Goal: Task Accomplishment & Management: Use online tool/utility

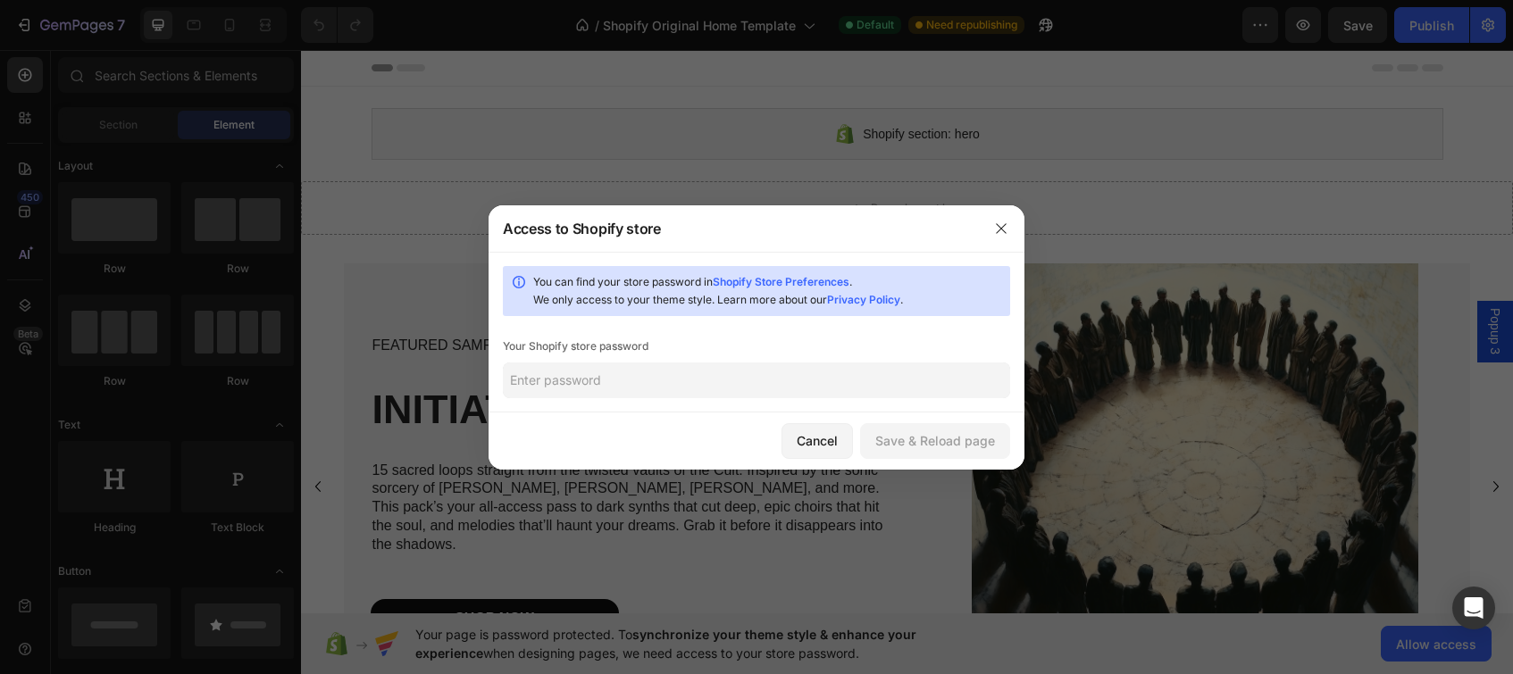
click at [677, 380] on input "text" at bounding box center [756, 381] width 507 height 36
type input "pirate"
click at [928, 439] on div "Save & Reload page" at bounding box center [935, 440] width 120 height 19
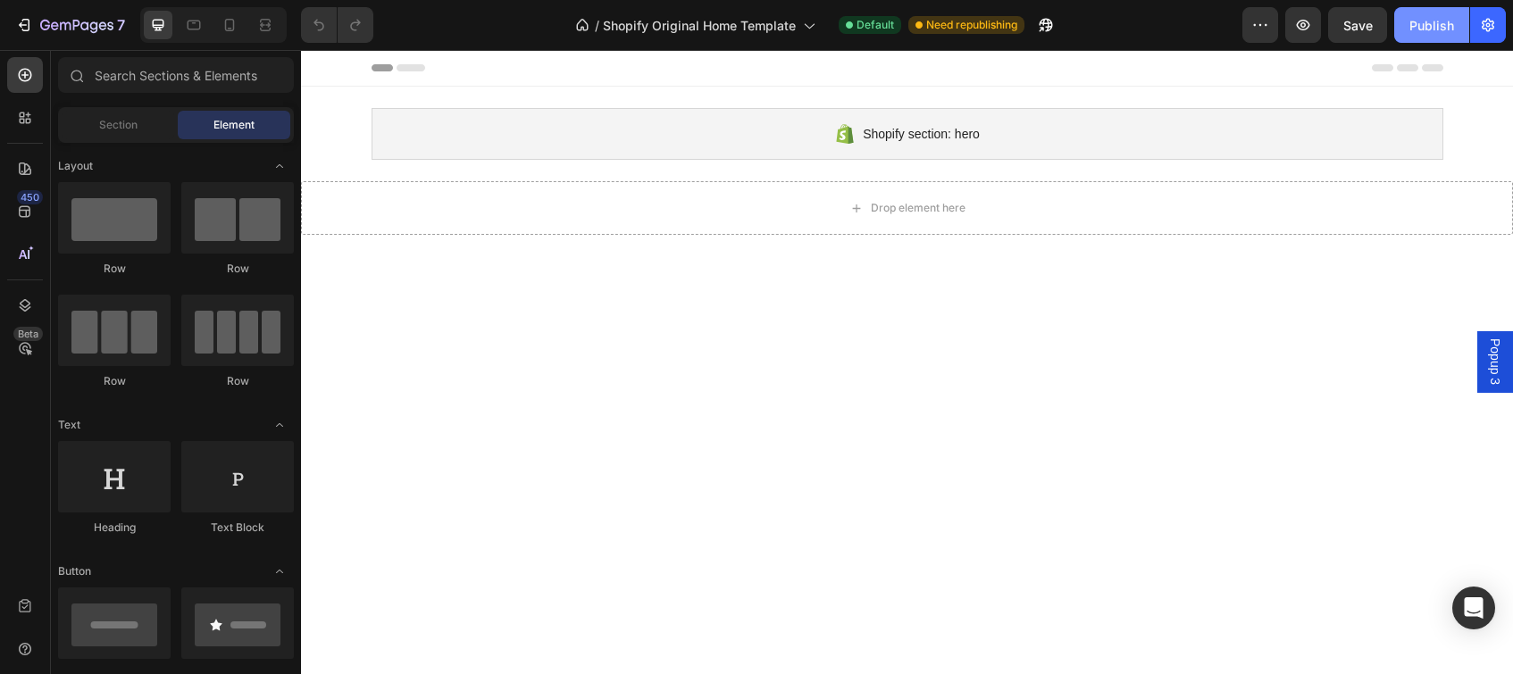
click at [1423, 22] on div "Publish" at bounding box center [1432, 25] width 45 height 19
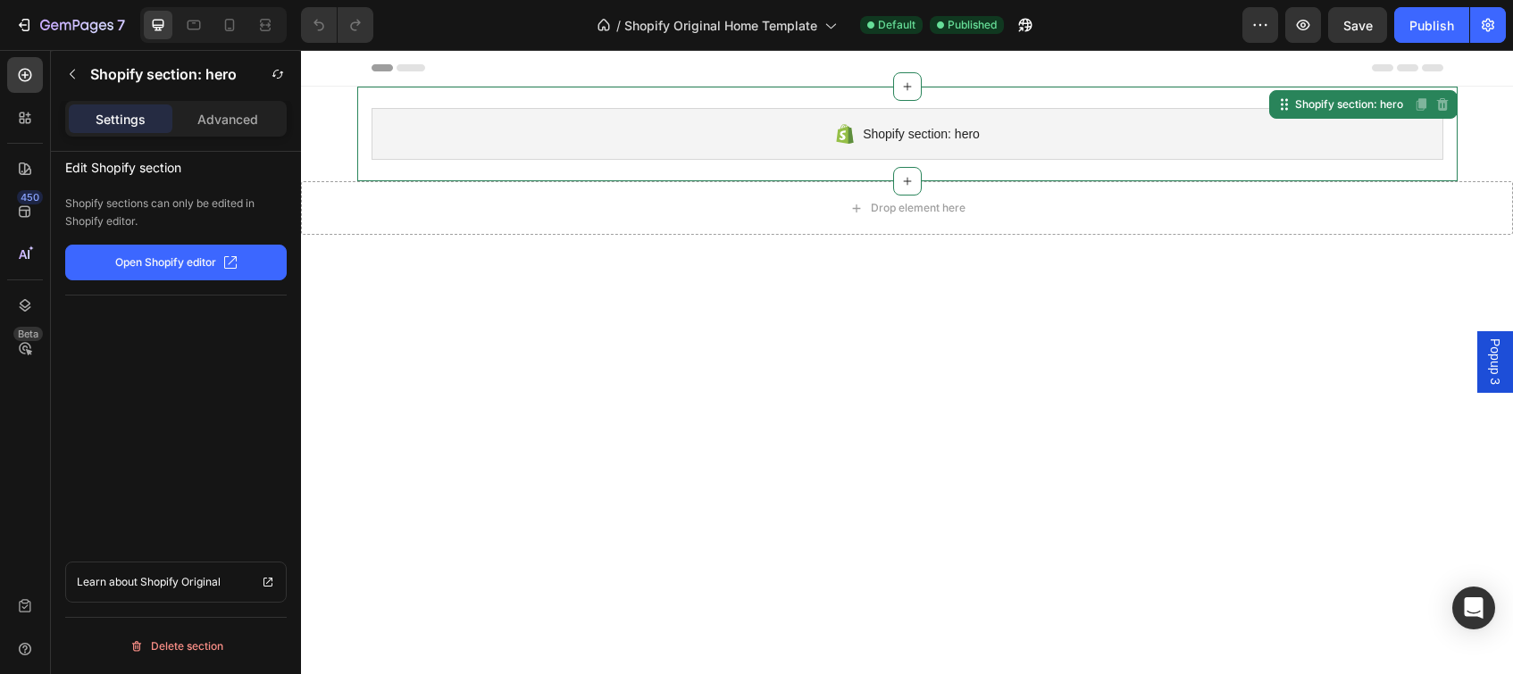
click at [783, 140] on div "Shopify section: hero" at bounding box center [908, 134] width 1072 height 52
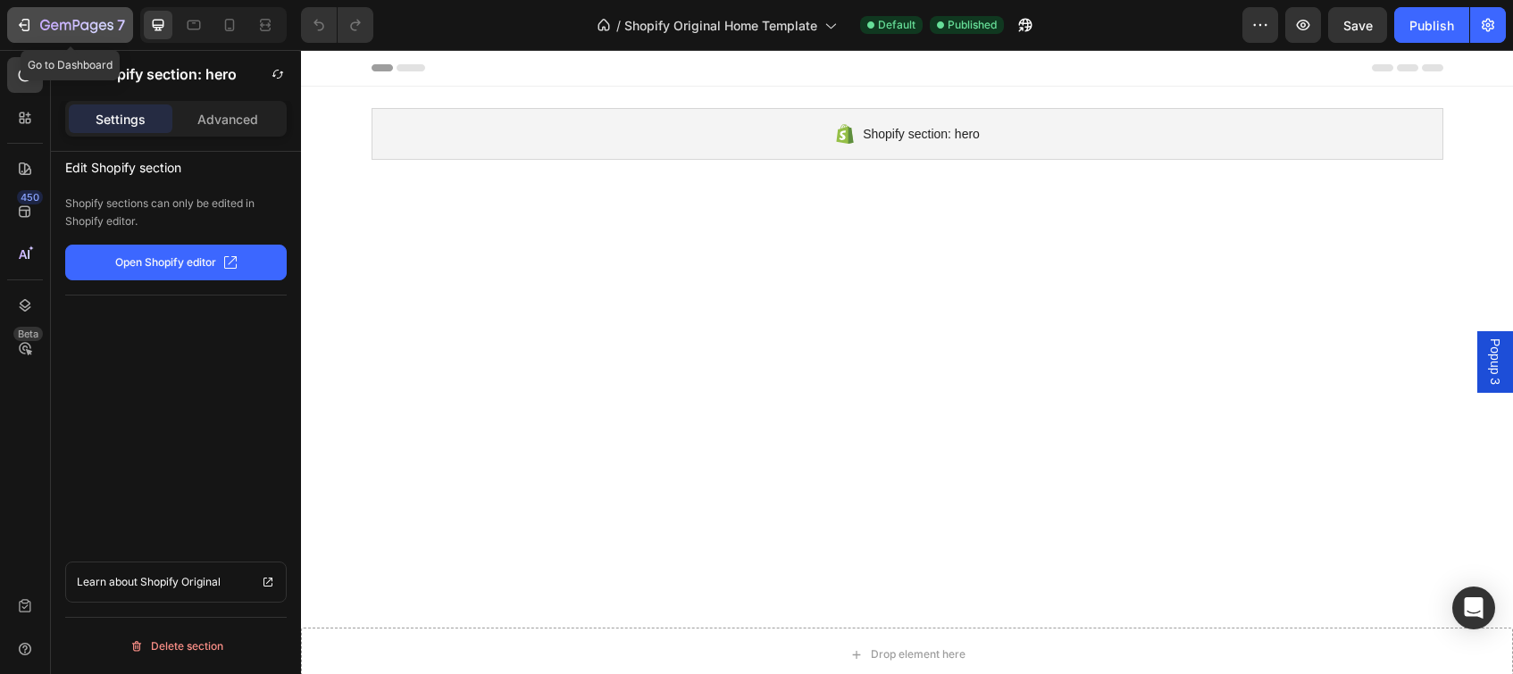
click at [24, 28] on icon "button" at bounding box center [24, 25] width 18 height 18
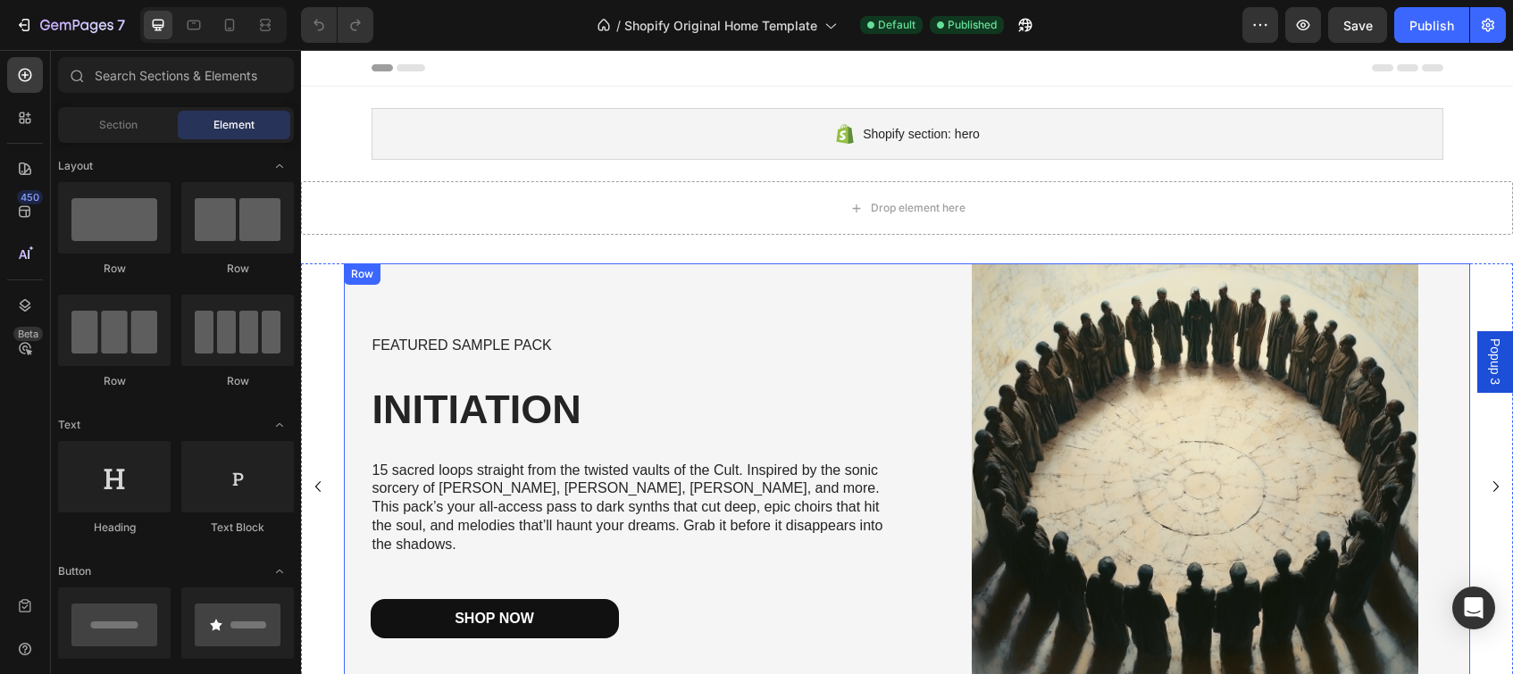
click at [771, 304] on div "FEATURED SAMPLE PACK Text Block INITIATION Heading 15 sacred loops straight fro…" at bounding box center [619, 487] width 550 height 447
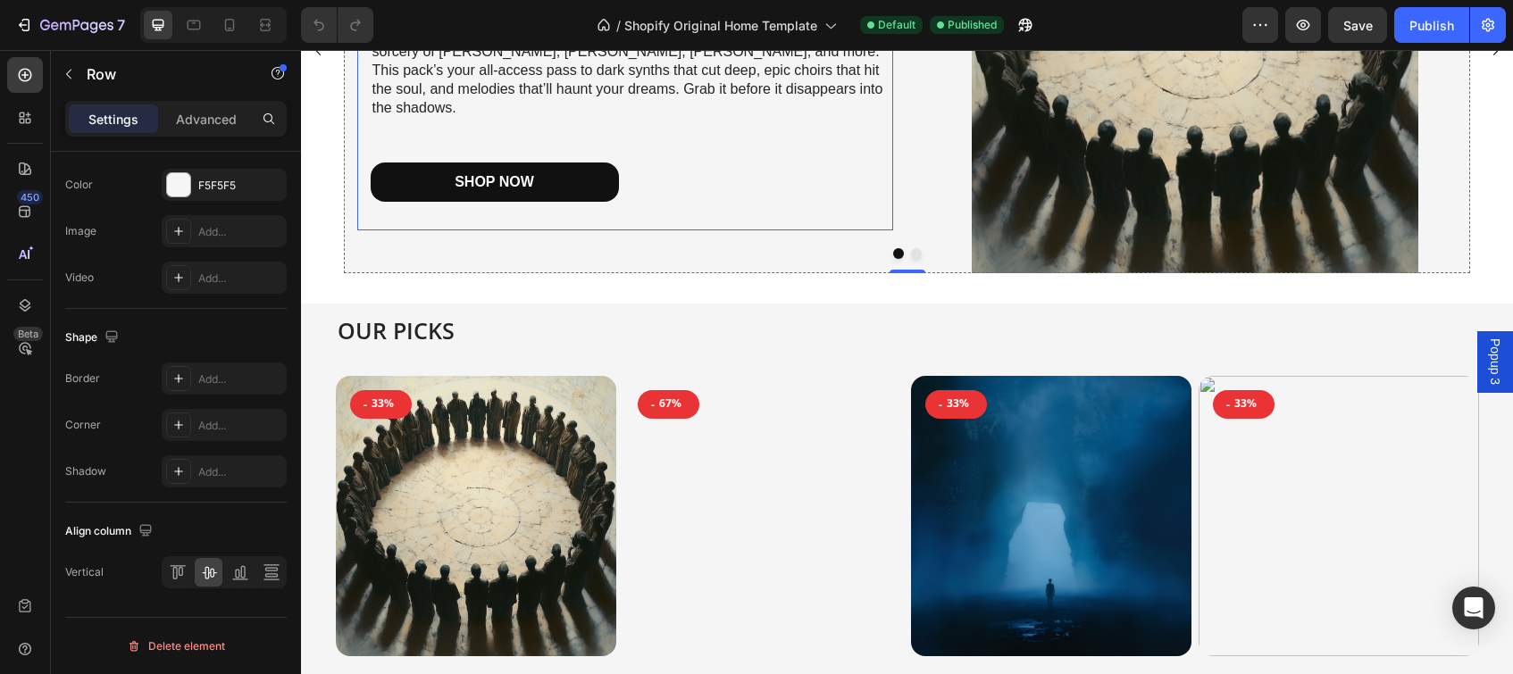
scroll to position [886, 0]
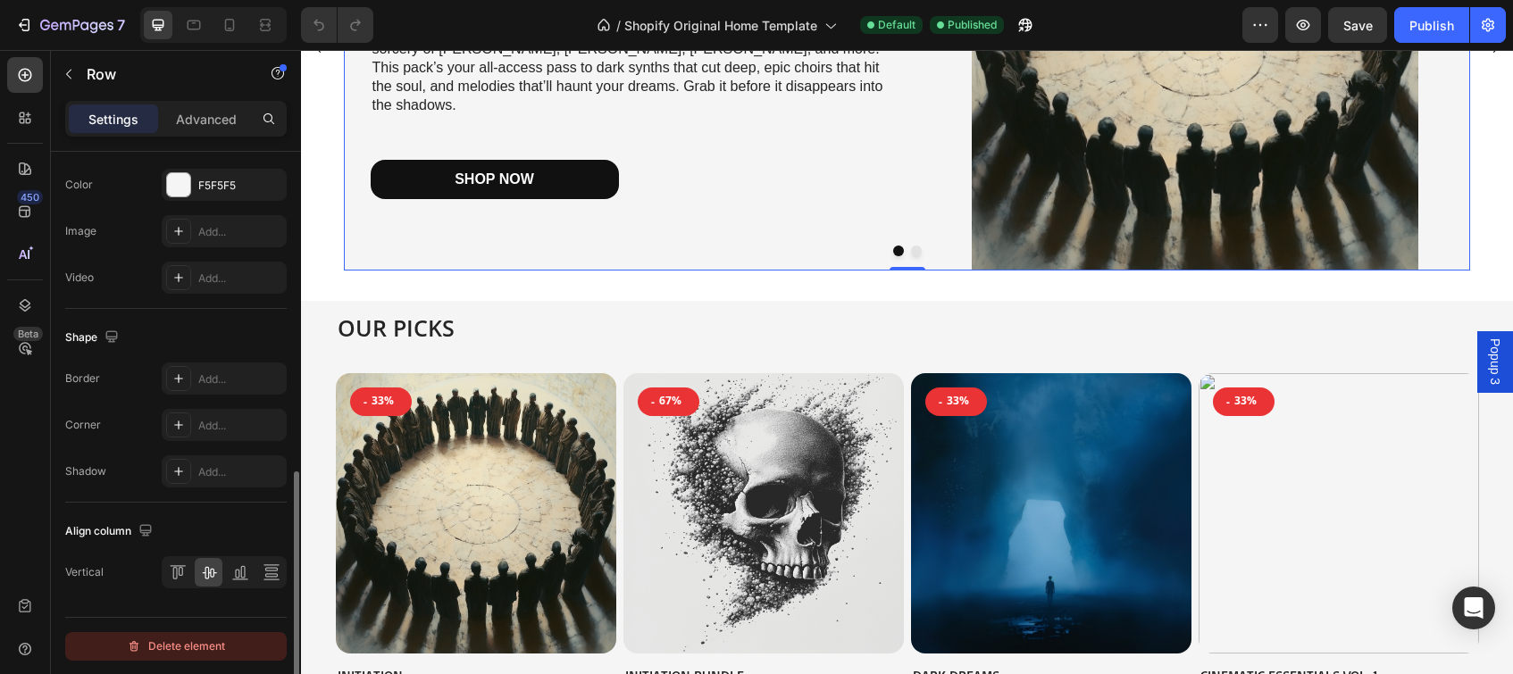
click at [197, 642] on div "Delete element" at bounding box center [176, 646] width 98 height 21
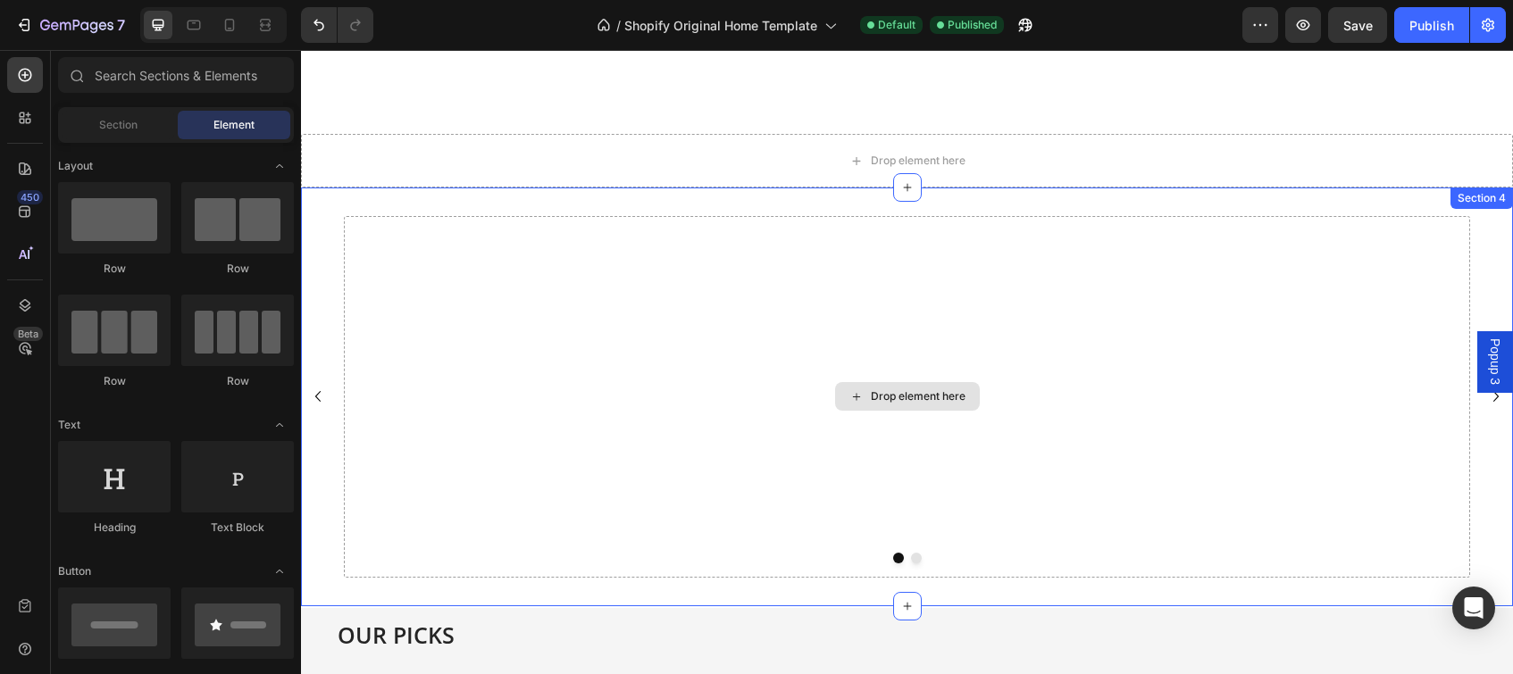
scroll to position [472, 0]
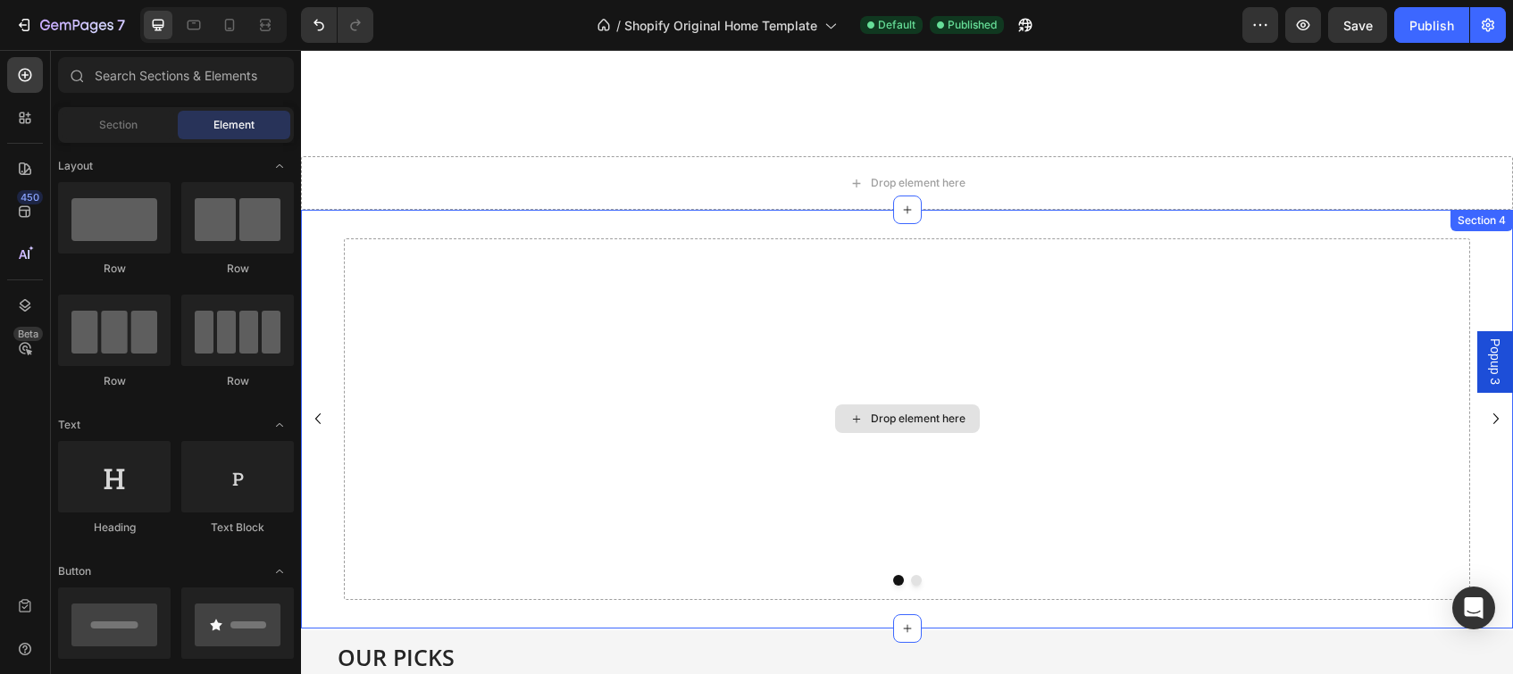
click at [598, 247] on div "Drop element here" at bounding box center [907, 420] width 1126 height 362
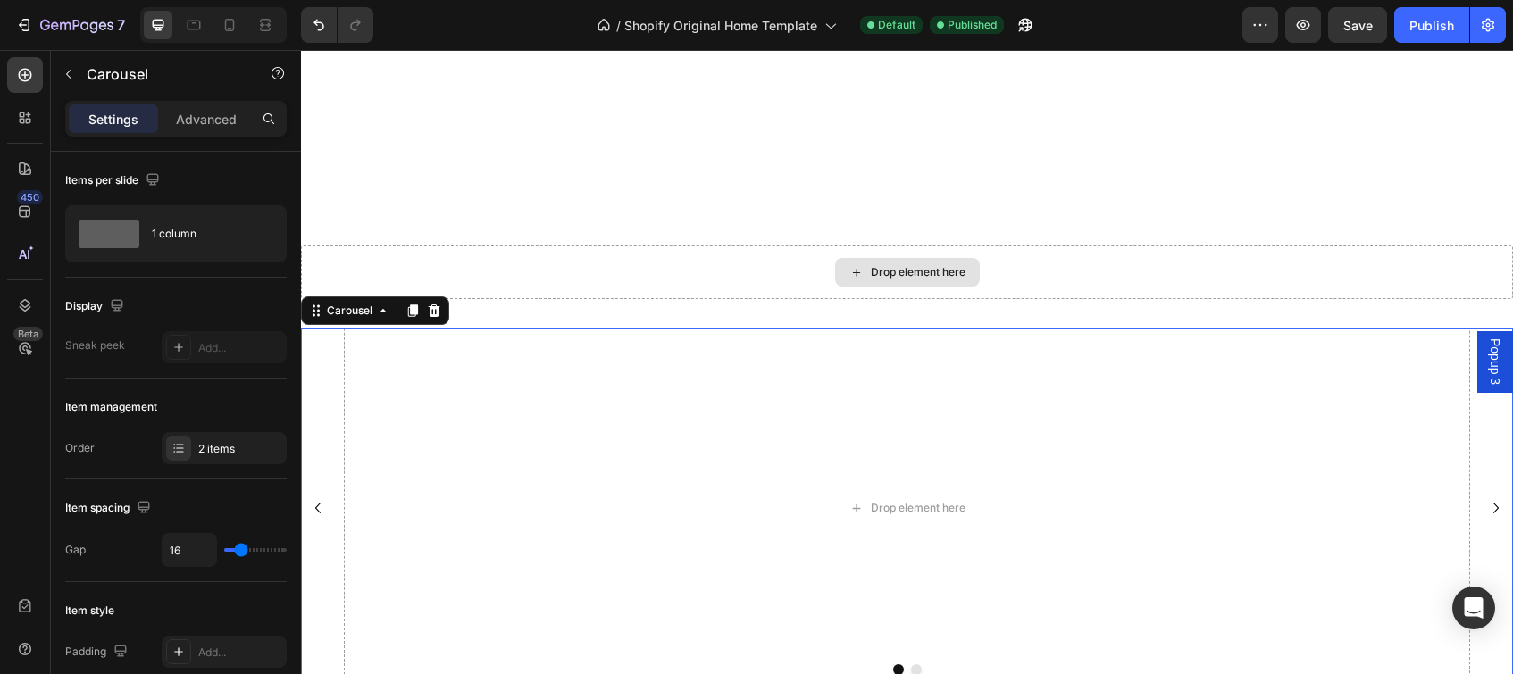
scroll to position [363, 0]
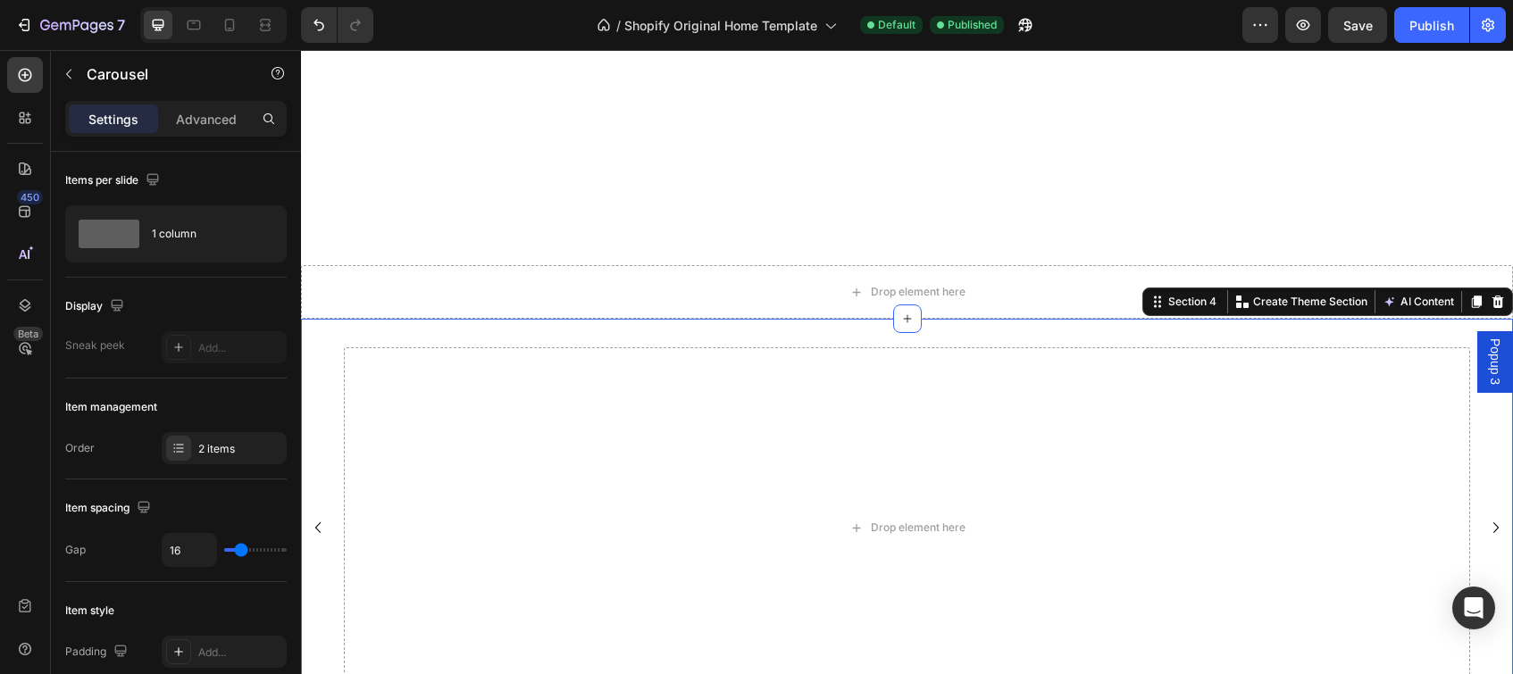
click at [632, 329] on div "Drop element here FEATURED SAMPLE PACK Text Block DARK DREAMS Heading A gritty,…" at bounding box center [907, 528] width 1212 height 419
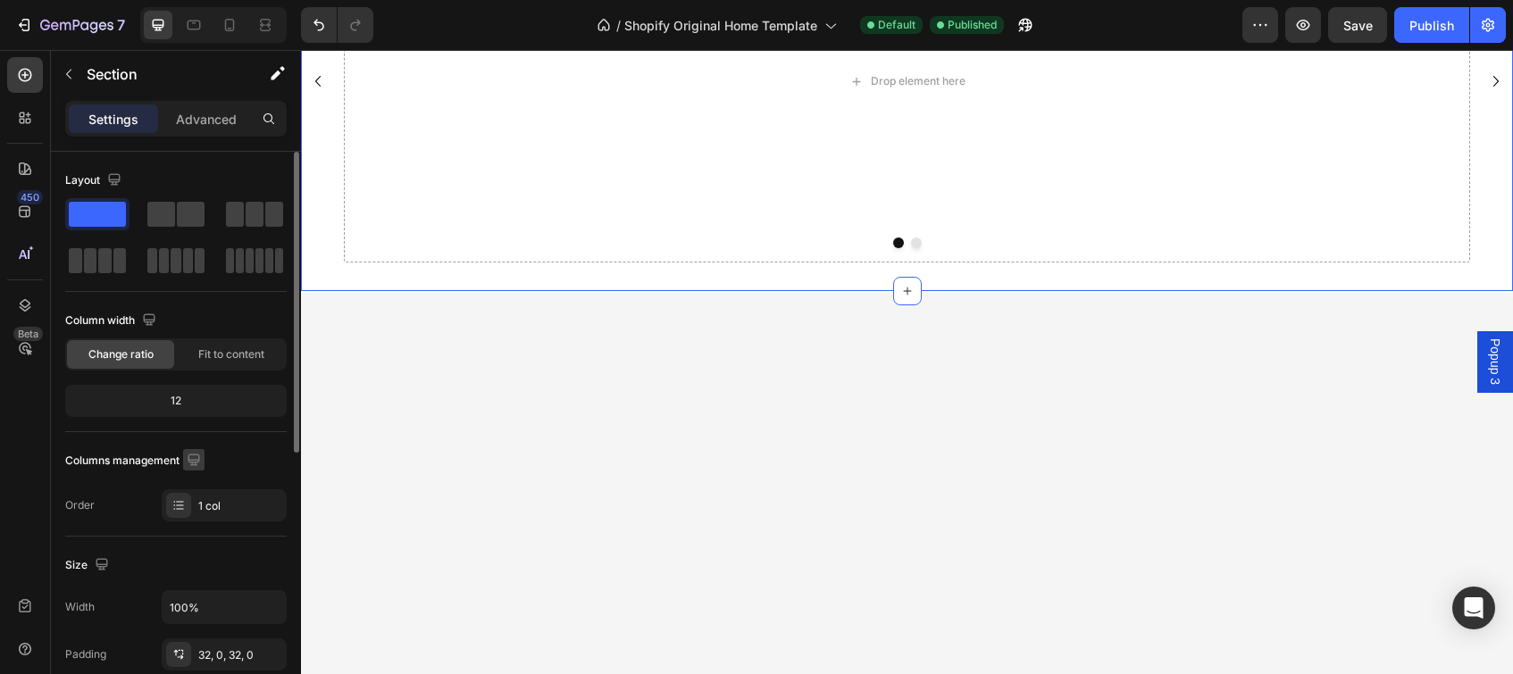
scroll to position [516, 0]
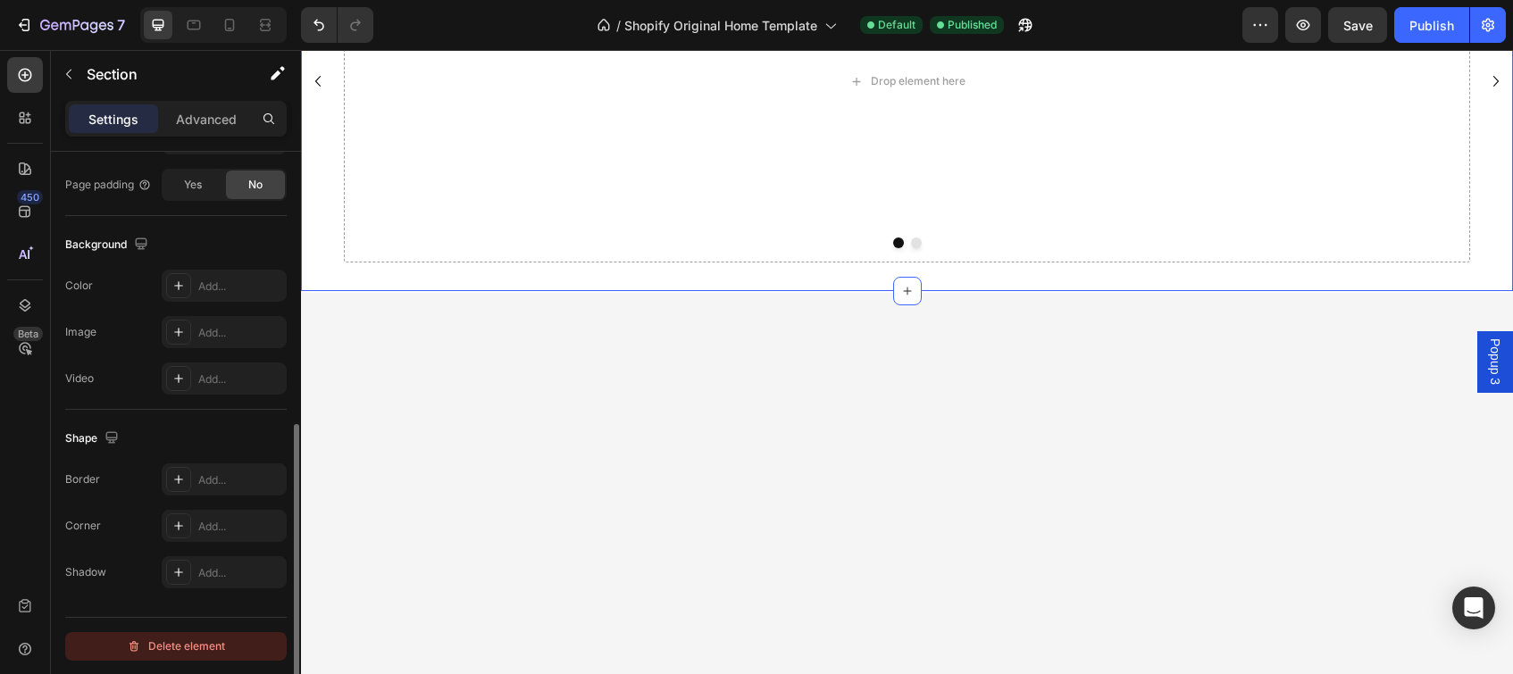
click at [149, 643] on div "Delete element" at bounding box center [176, 646] width 98 height 21
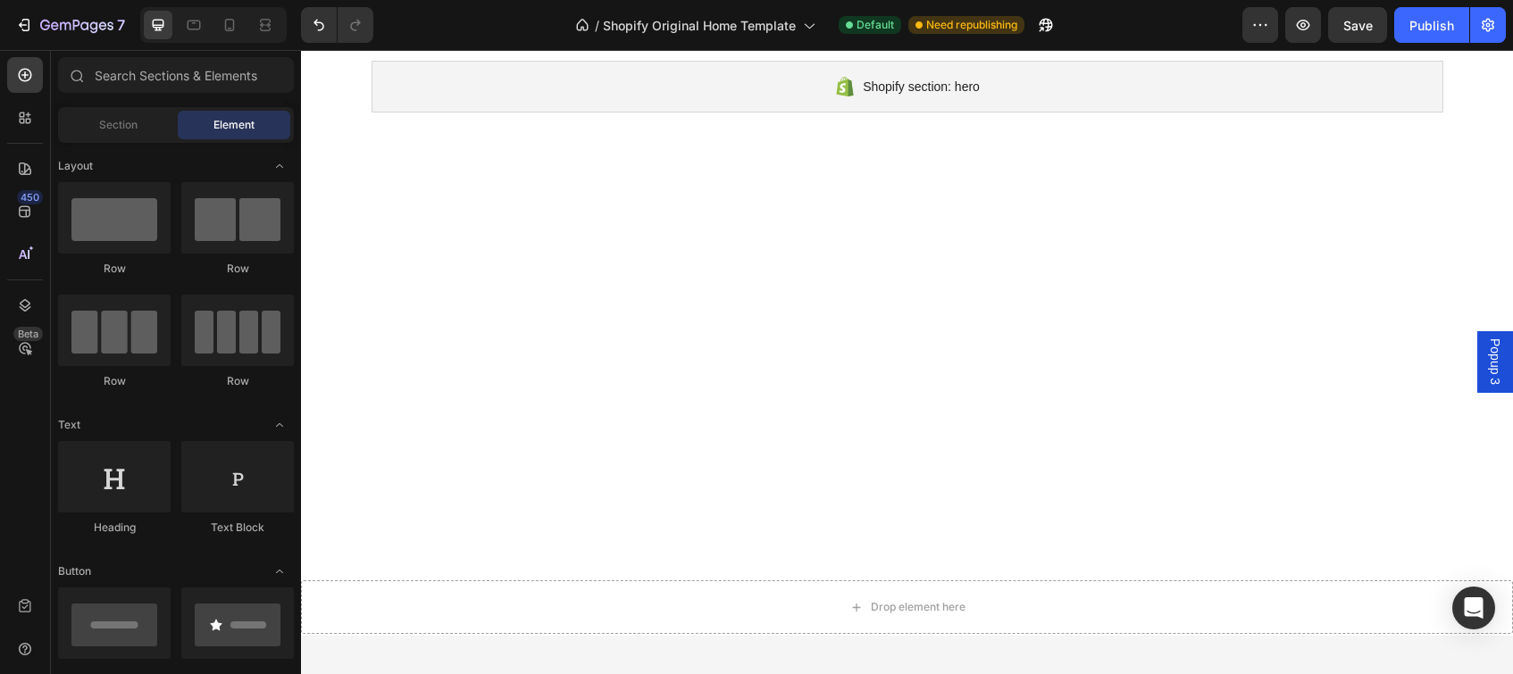
scroll to position [0, 0]
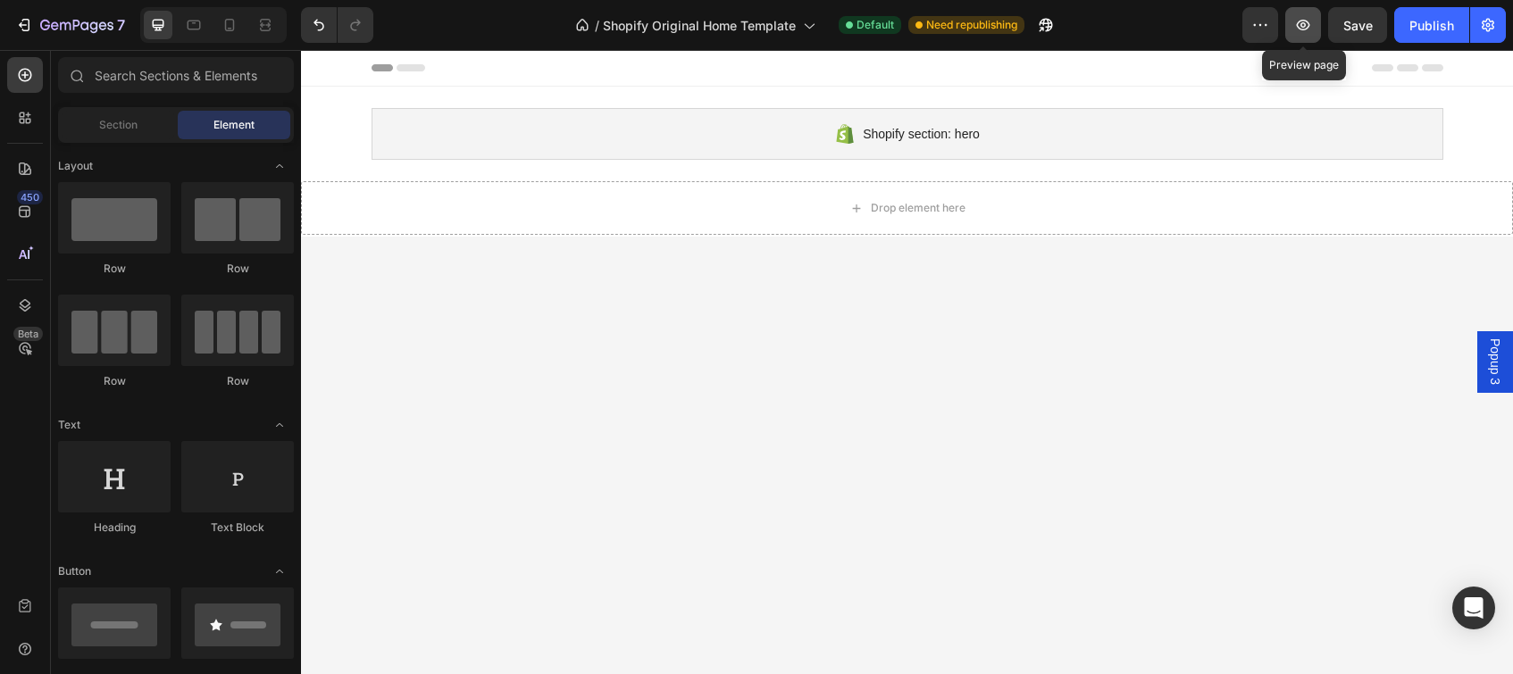
click at [1308, 27] on icon "button" at bounding box center [1303, 25] width 13 height 11
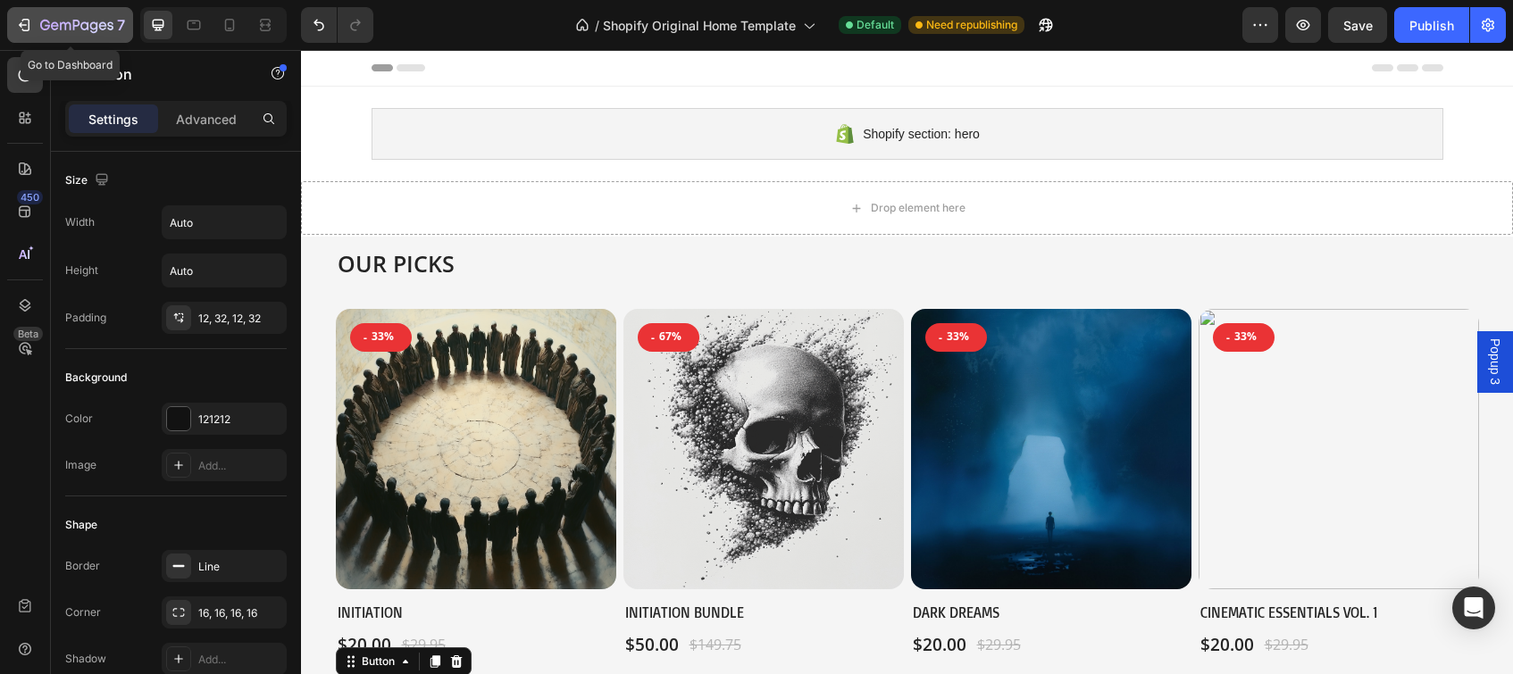
click at [33, 37] on button "7" at bounding box center [70, 25] width 126 height 36
